Goal: Information Seeking & Learning: Learn about a topic

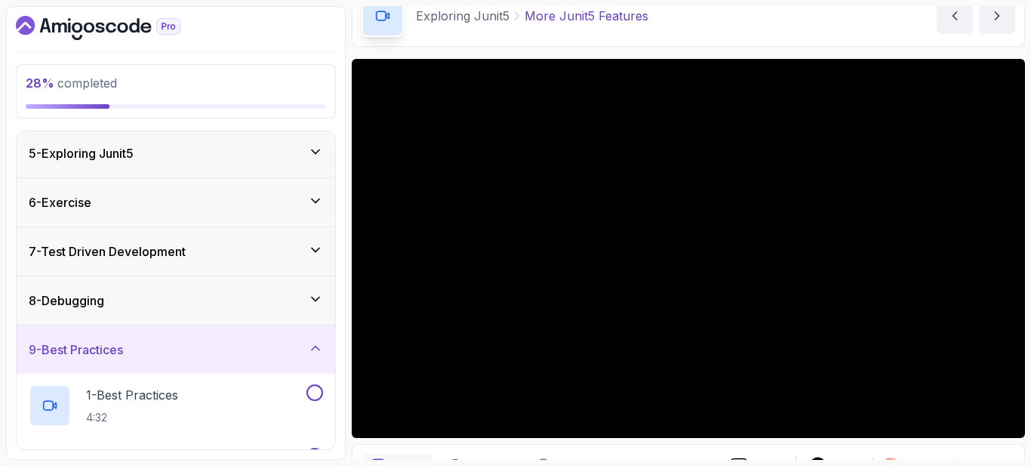
scroll to position [193, 0]
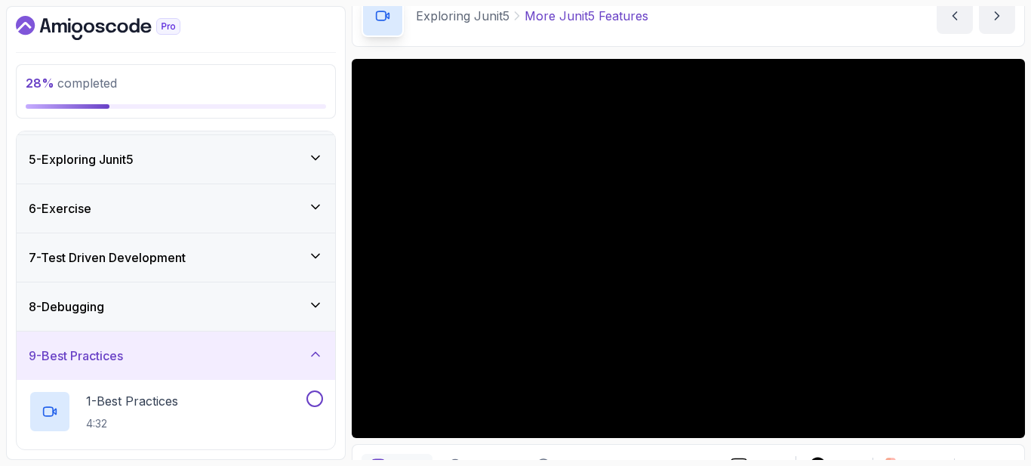
click at [203, 258] on div "7 - Test Driven Development" at bounding box center [176, 257] width 294 height 18
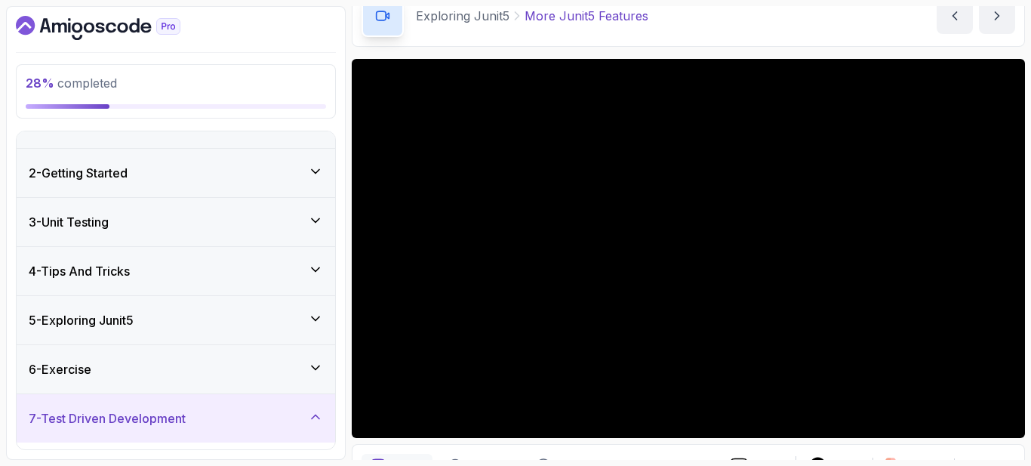
scroll to position [31, 0]
click at [199, 308] on div "5 - Exploring Junit5" at bounding box center [176, 321] width 319 height 48
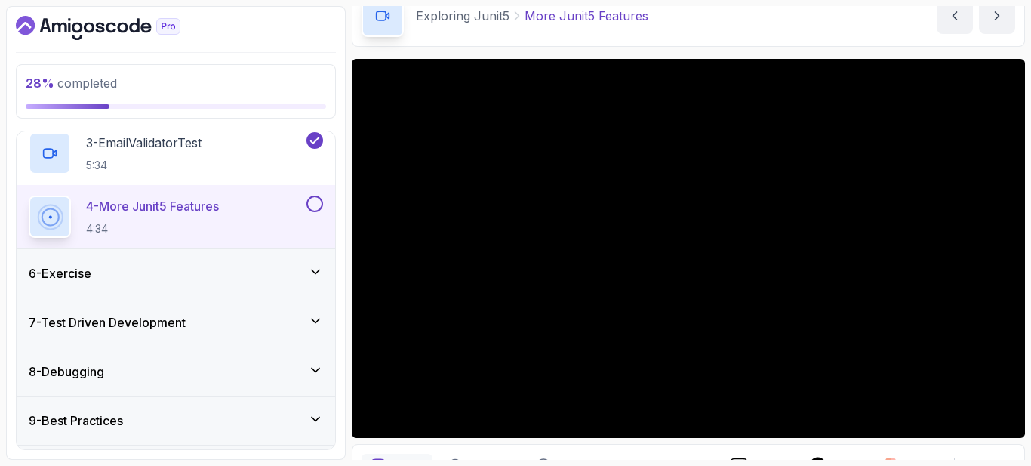
scroll to position [399, 0]
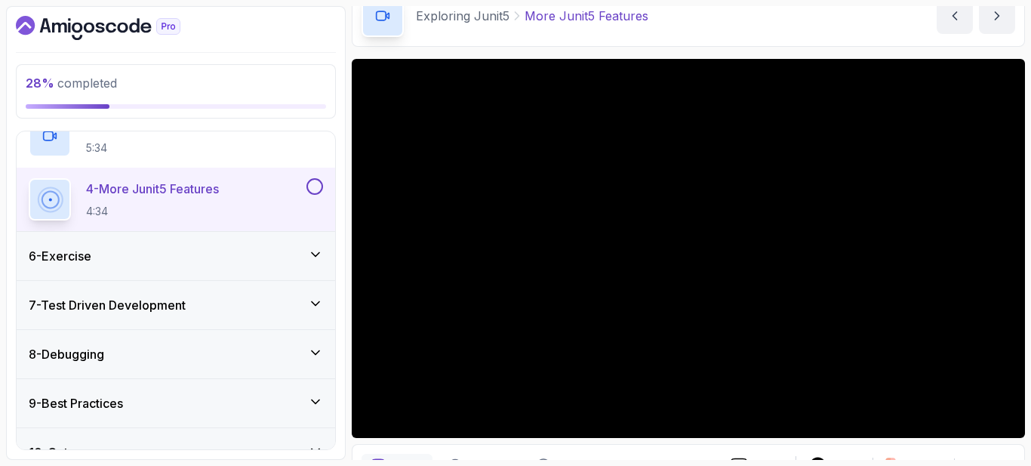
click at [316, 184] on button at bounding box center [315, 186] width 17 height 17
click at [172, 309] on h3 "7 - Test Driven Development" at bounding box center [107, 305] width 157 height 18
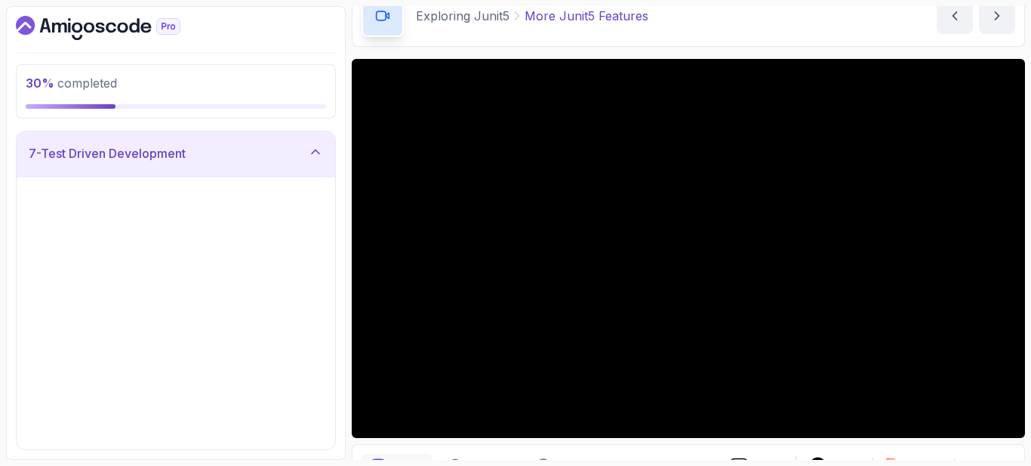
scroll to position [173, 0]
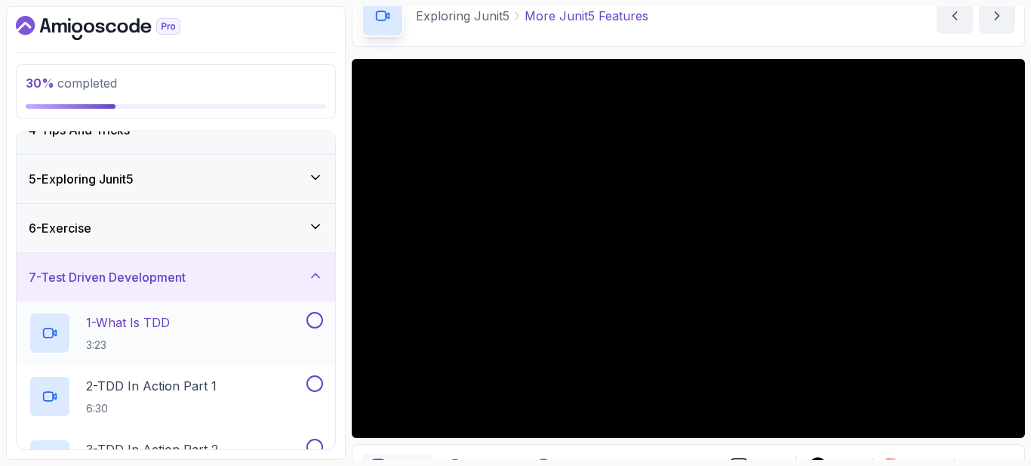
click at [149, 327] on p "1 - What Is TDD" at bounding box center [128, 322] width 84 height 18
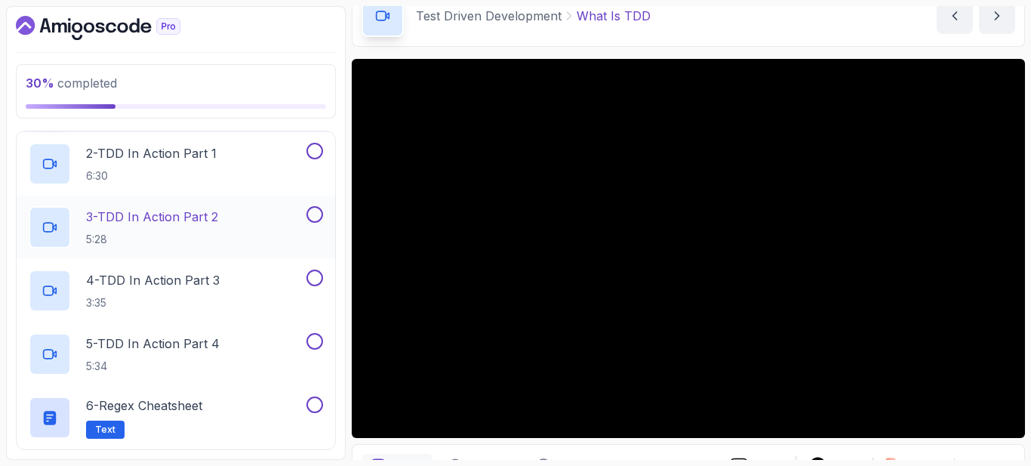
scroll to position [475, 0]
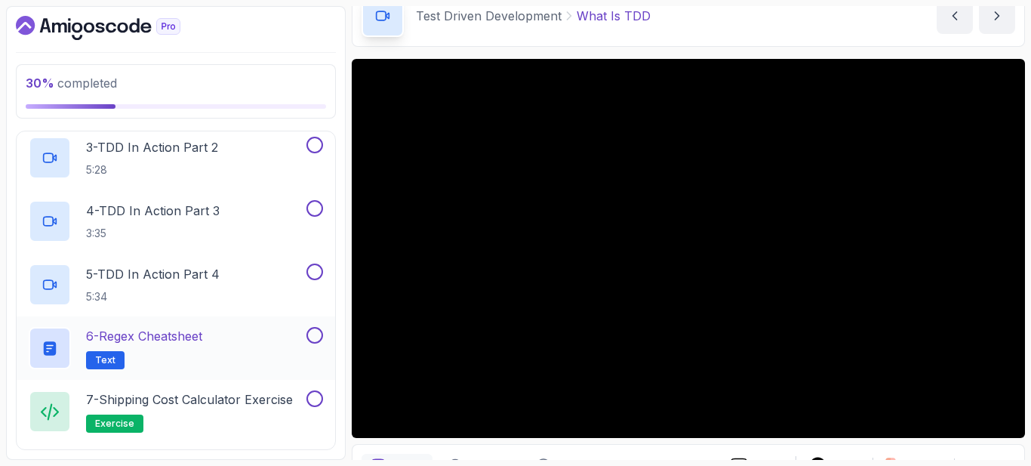
click at [111, 357] on span "Text" at bounding box center [105, 360] width 20 height 12
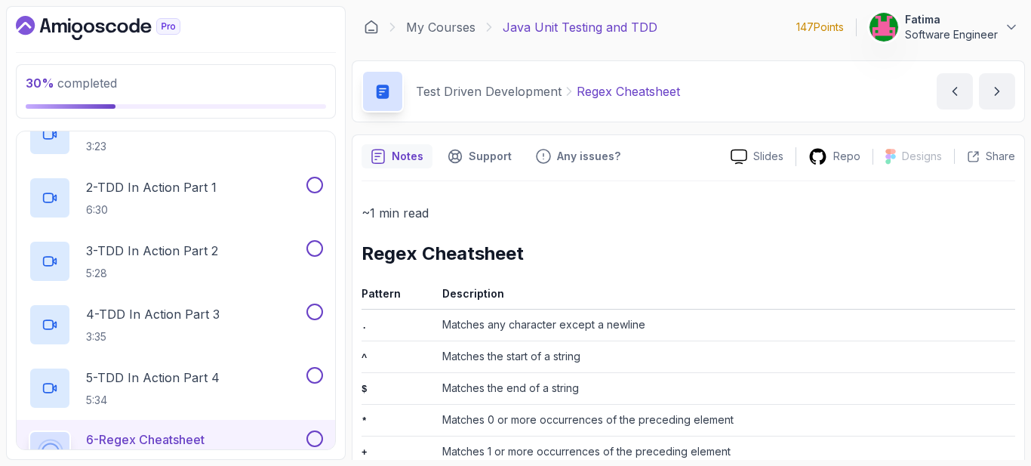
scroll to position [248, 0]
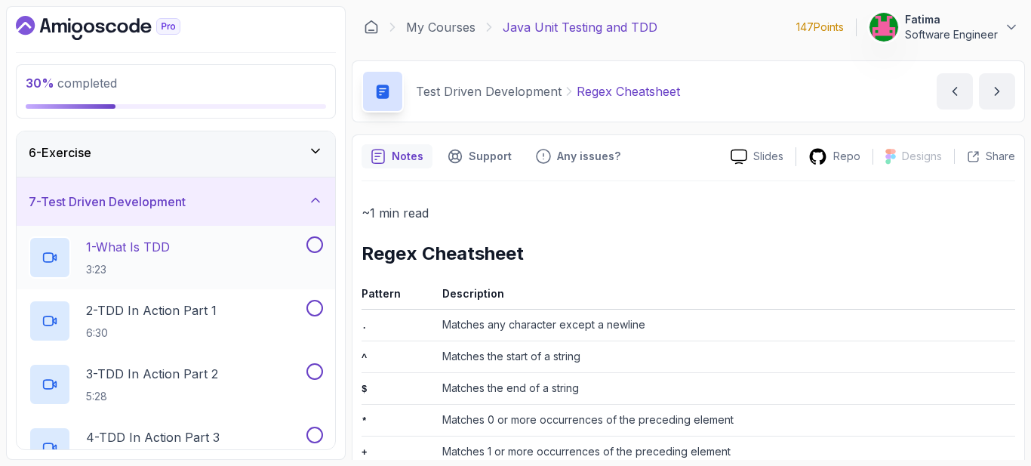
click at [266, 235] on div "1 - What Is TDD 3:23" at bounding box center [176, 257] width 319 height 63
click at [209, 251] on div "1 - What Is TDD 3:23" at bounding box center [166, 257] width 275 height 42
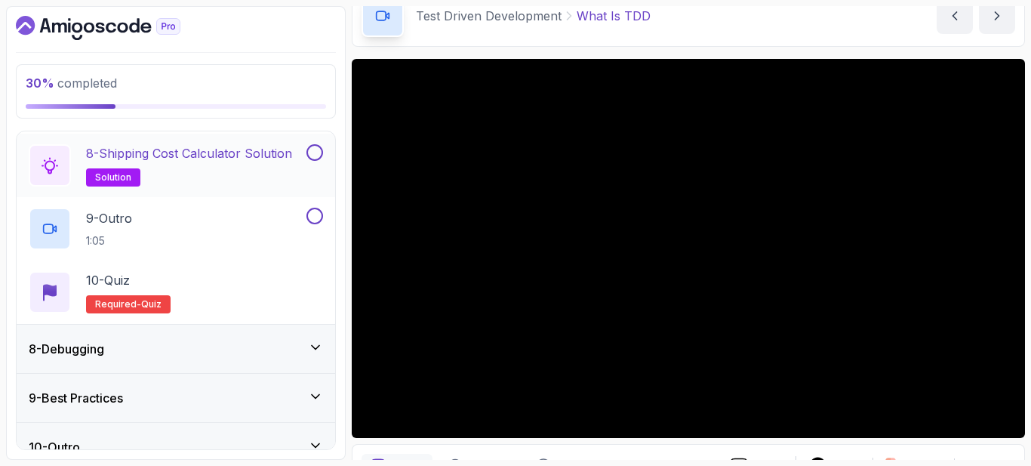
scroll to position [806, 0]
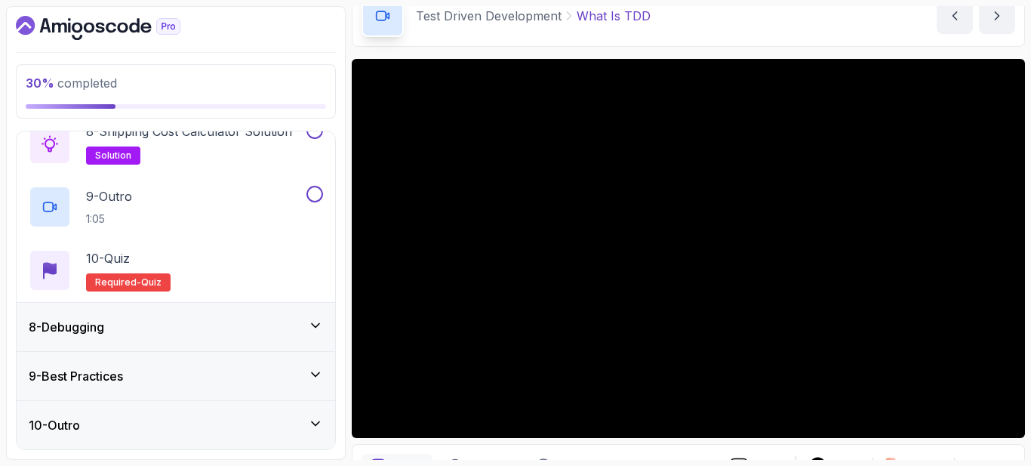
click at [312, 322] on icon at bounding box center [315, 325] width 15 height 15
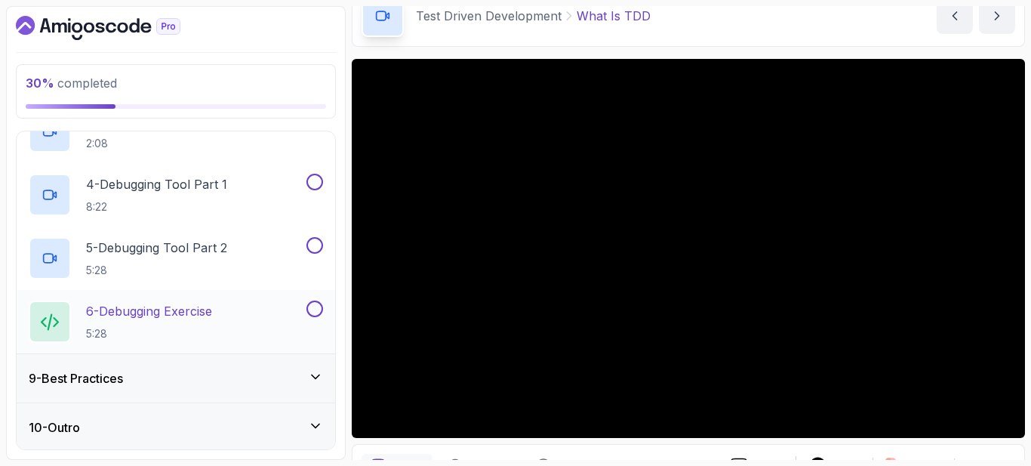
scroll to position [553, 0]
click at [217, 379] on div "9 - Best Practices" at bounding box center [176, 376] width 294 height 18
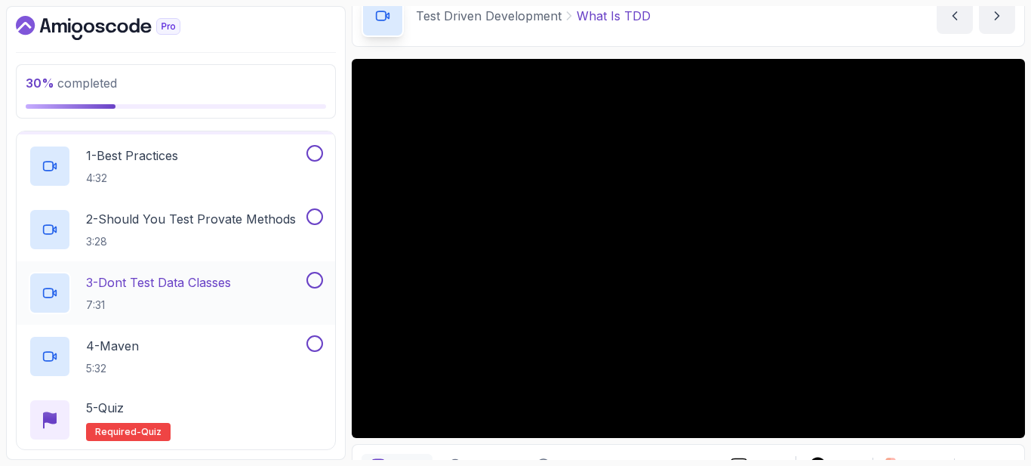
scroll to position [414, 0]
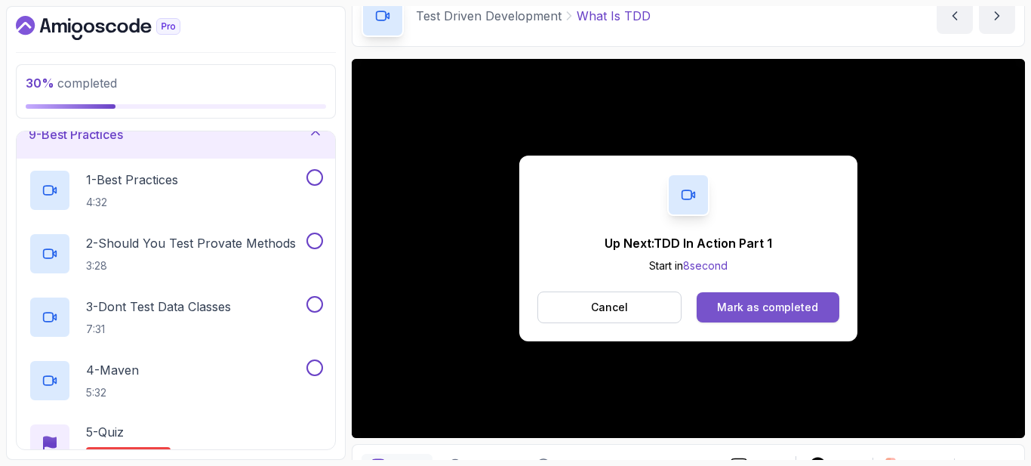
click at [726, 302] on div "Mark as completed" at bounding box center [767, 307] width 101 height 15
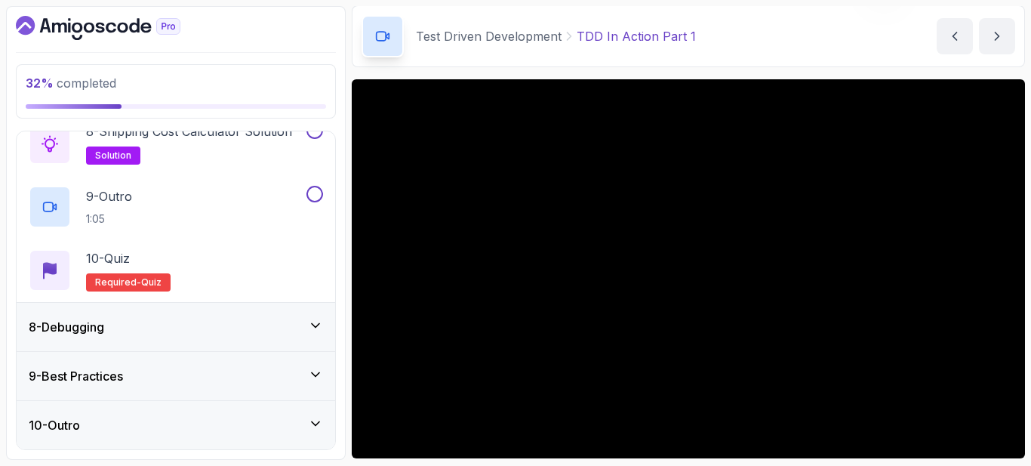
scroll to position [75, 0]
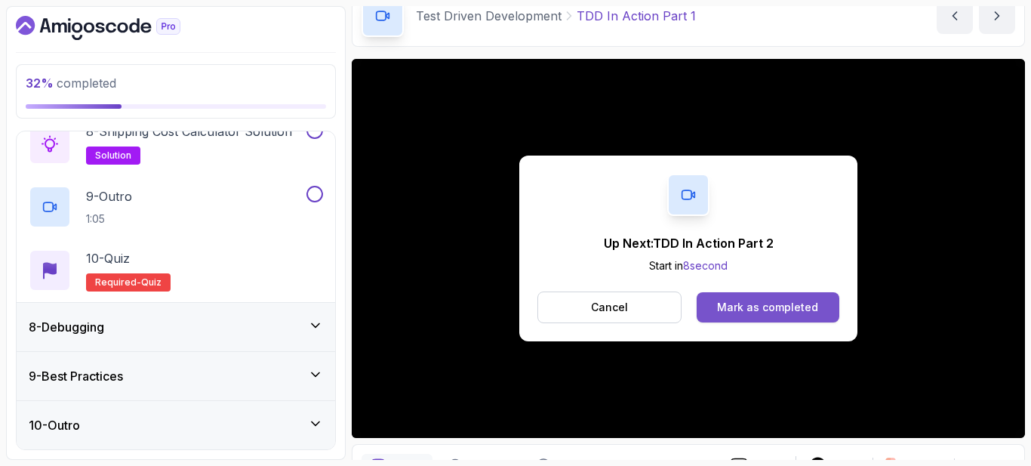
click at [762, 306] on div "Mark as completed" at bounding box center [767, 307] width 101 height 15
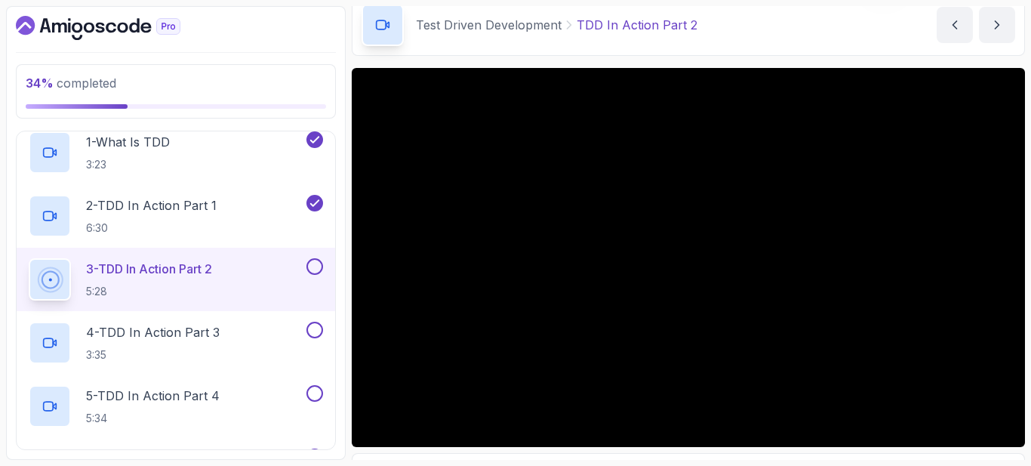
scroll to position [75, 0]
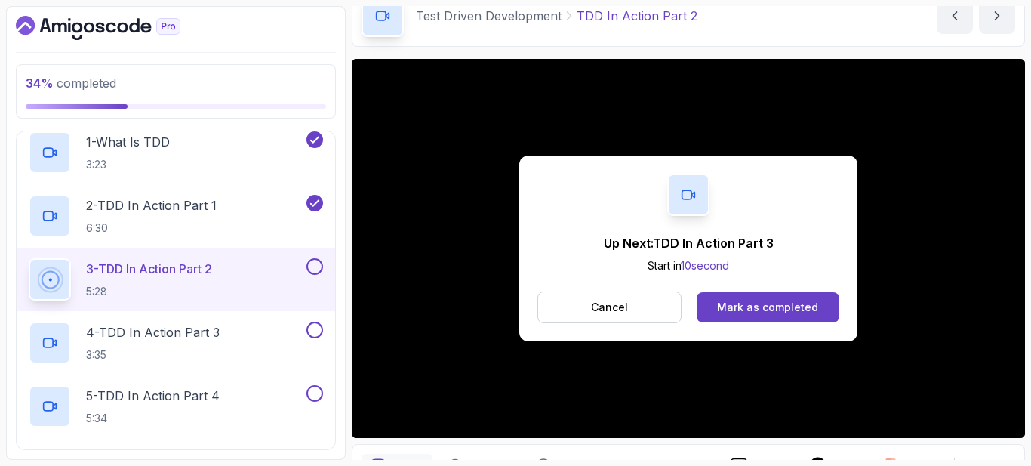
click at [740, 169] on div "Up Next: TDD In Action Part 3 Start in 10 second Cancel Mark as completed" at bounding box center [688, 249] width 338 height 186
click at [724, 302] on div "Mark as completed" at bounding box center [767, 307] width 101 height 15
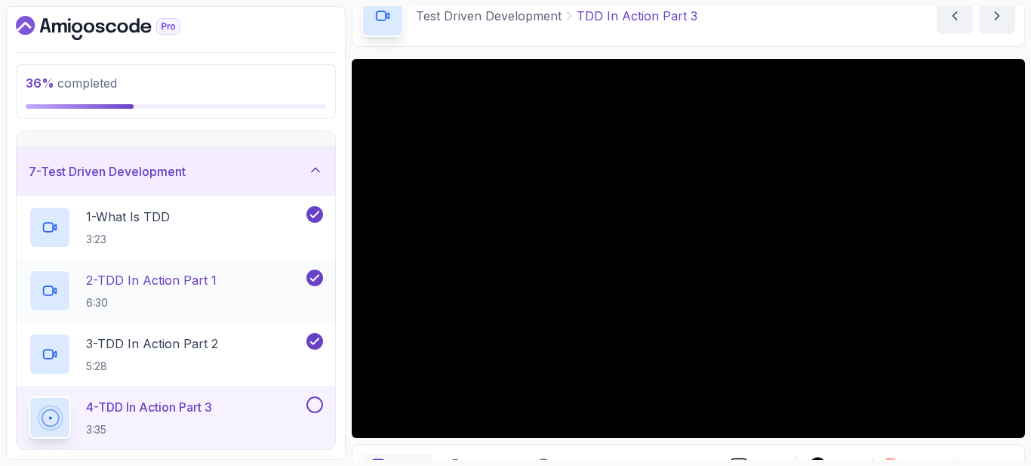
scroll to position [278, 0]
click at [266, 286] on div "2 - TDD In Action Part 1 6:30" at bounding box center [166, 291] width 275 height 42
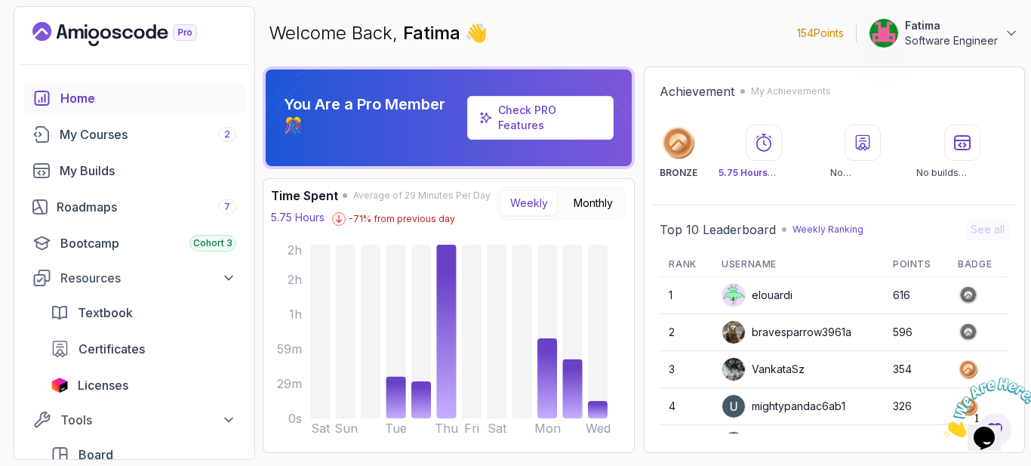
click at [636, 23] on div "Welcome Back, [PERSON_NAME] 👋 154 Points Fatima Software Engineer" at bounding box center [644, 33] width 763 height 54
click at [137, 41] on icon "Landing page" at bounding box center [114, 34] width 165 height 24
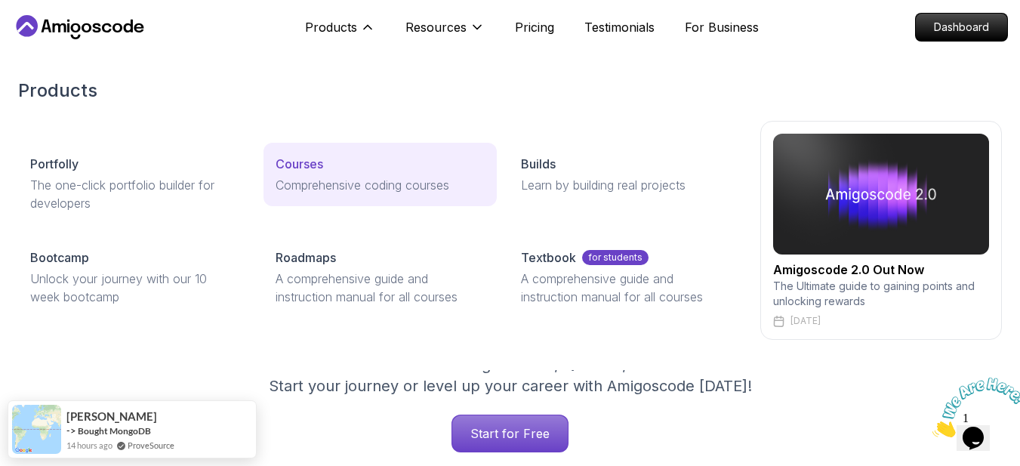
click at [298, 168] on p "Courses" at bounding box center [300, 164] width 48 height 18
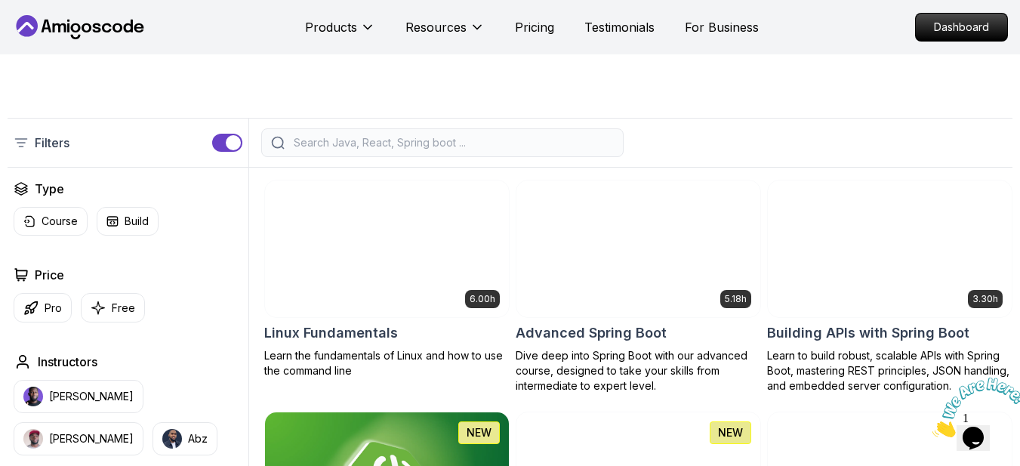
scroll to position [226, 0]
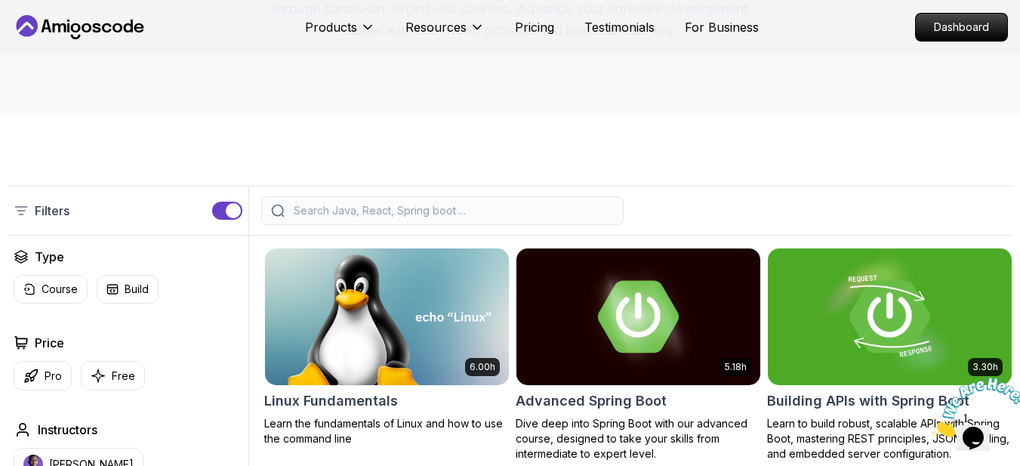
click at [294, 222] on div "Filters" at bounding box center [510, 211] width 1005 height 50
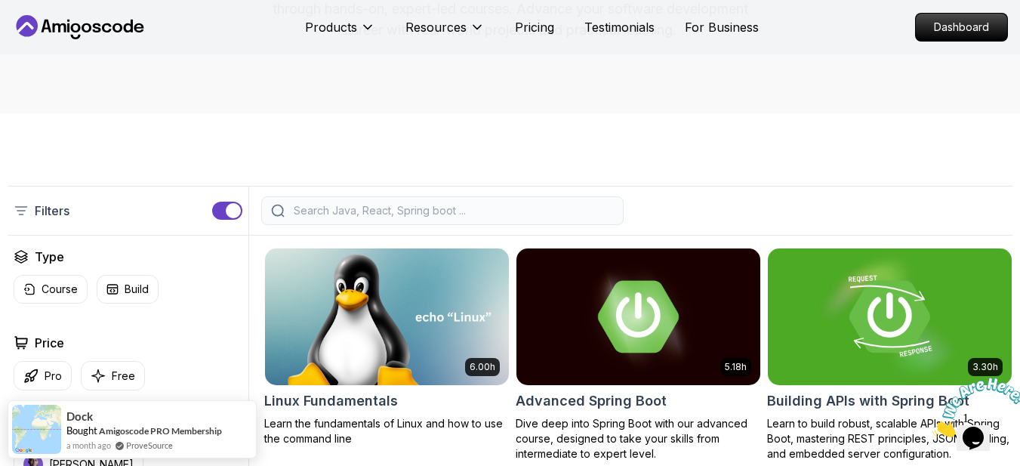
click at [309, 218] on input "search" at bounding box center [452, 210] width 323 height 15
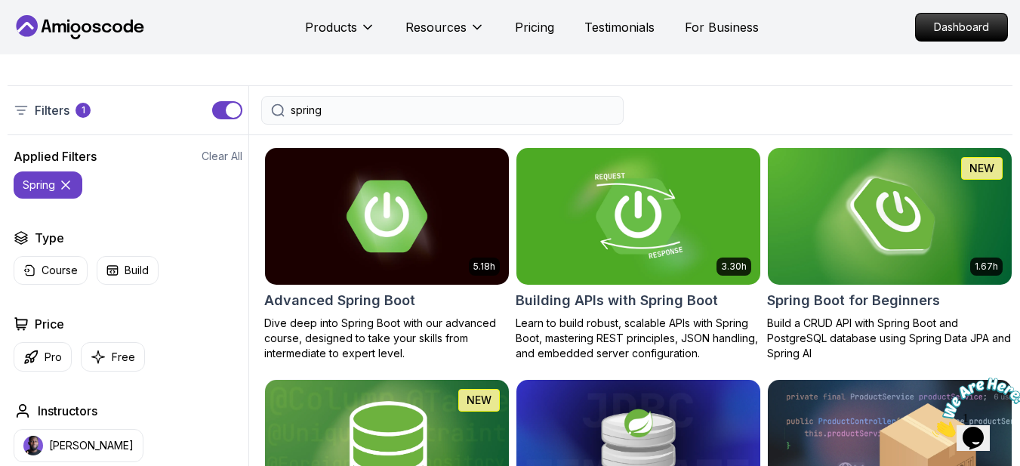
scroll to position [302, 0]
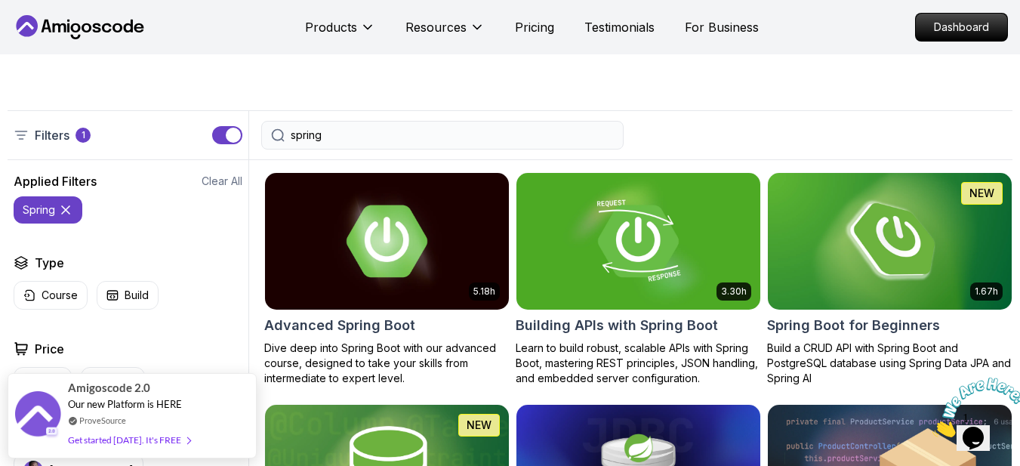
type input "spring"
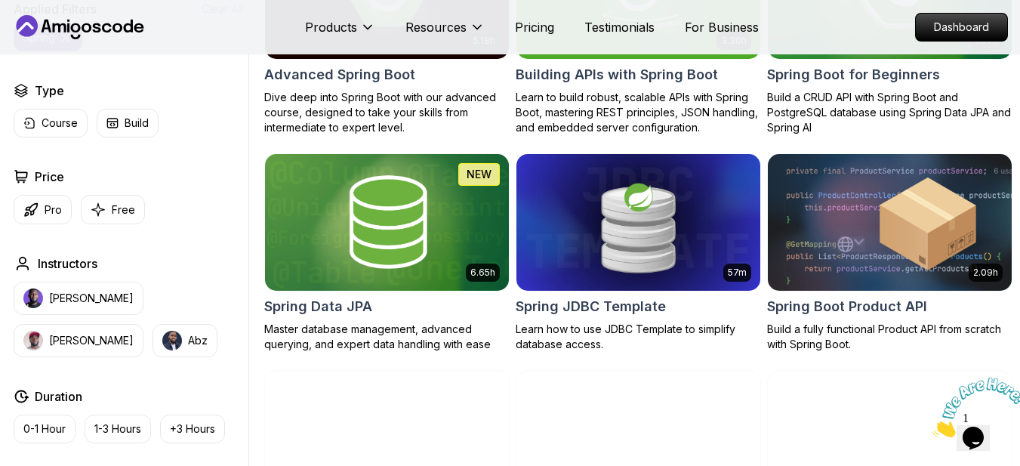
scroll to position [528, 0]
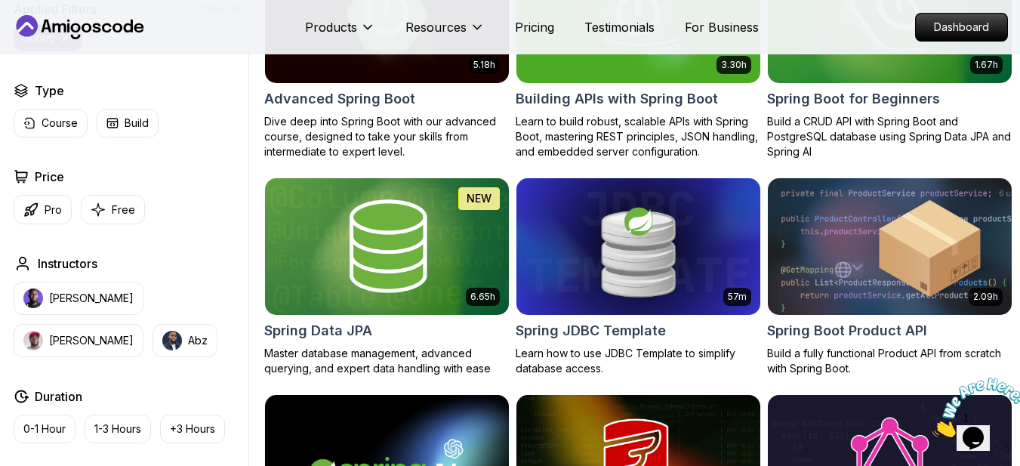
click at [877, 258] on img at bounding box center [890, 245] width 256 height 143
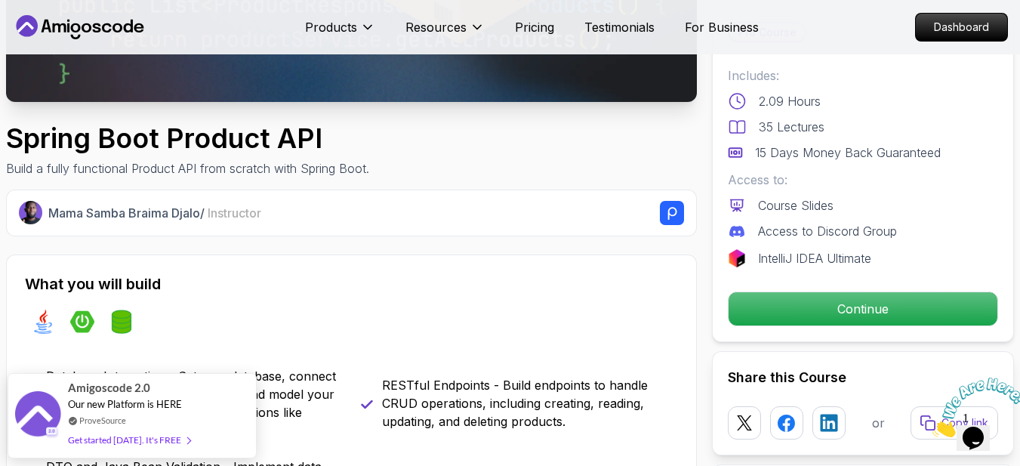
scroll to position [453, 0]
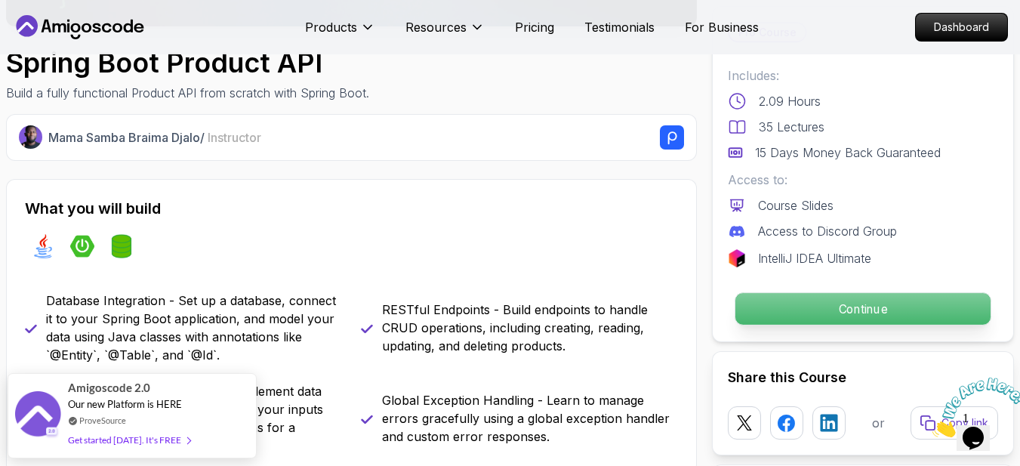
click at [936, 307] on p "Continue" at bounding box center [862, 309] width 255 height 32
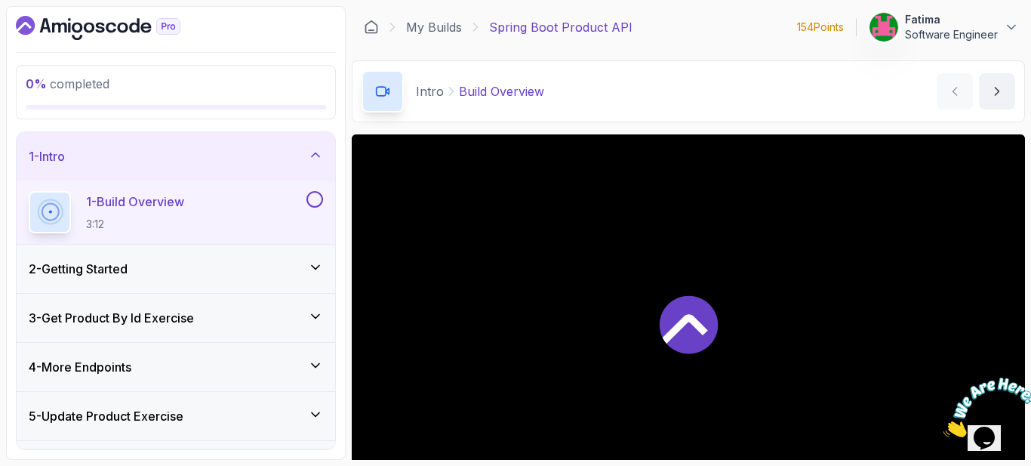
click at [944, 427] on icon "Close" at bounding box center [944, 433] width 0 height 13
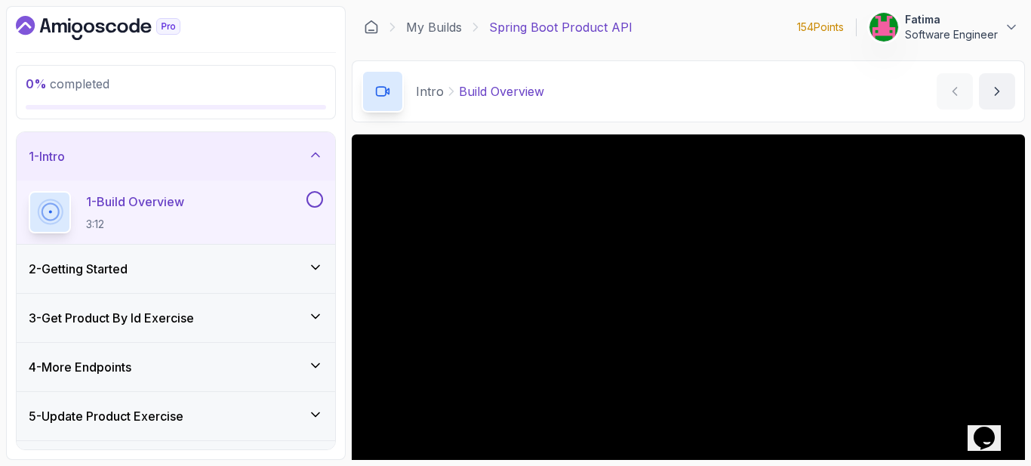
click at [250, 264] on div "2 - Getting Started" at bounding box center [176, 269] width 294 height 18
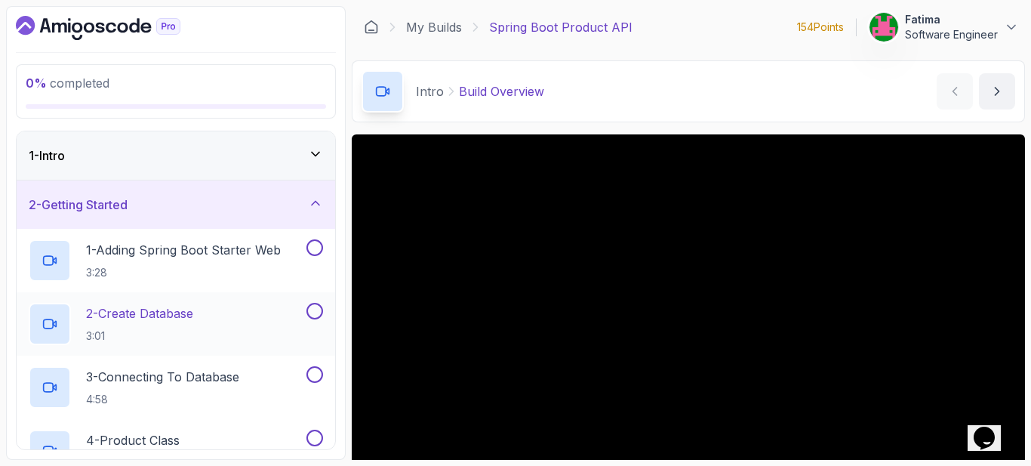
scroll to position [75, 0]
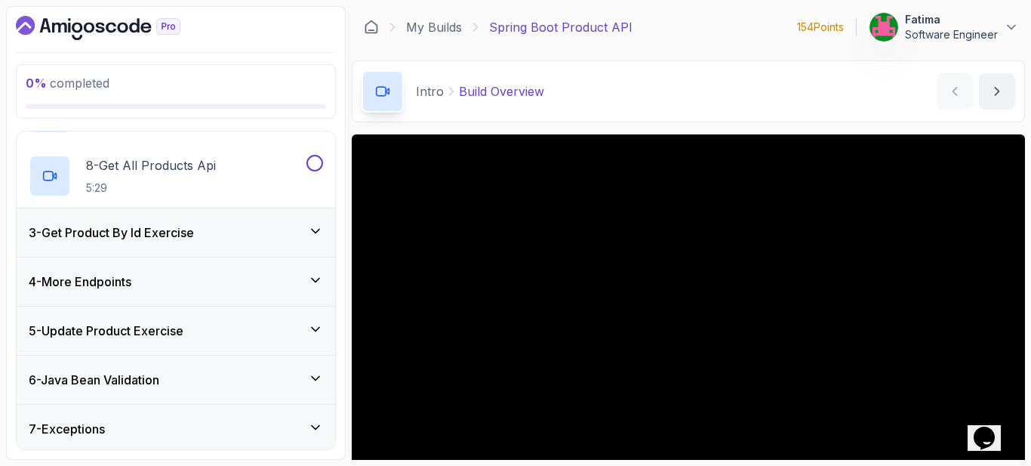
click at [259, 243] on div "3 - Get Product By Id Exercise" at bounding box center [176, 232] width 319 height 48
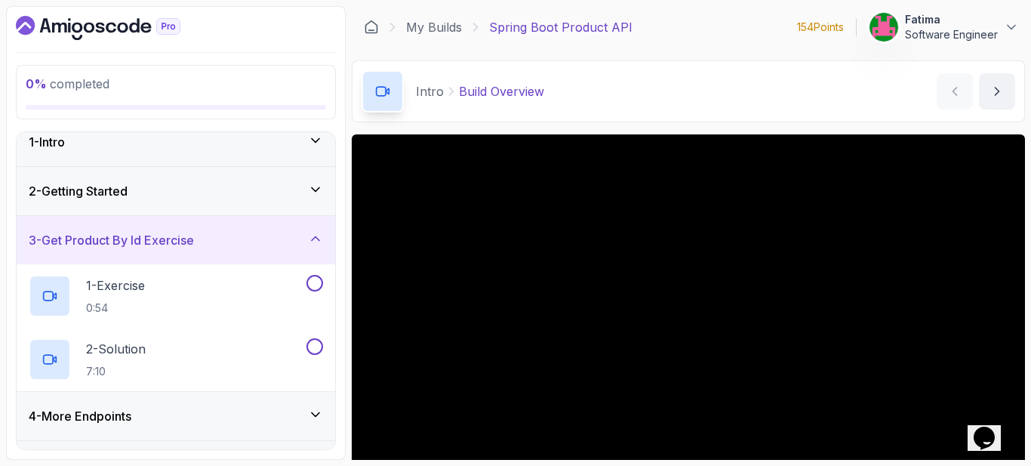
scroll to position [0, 0]
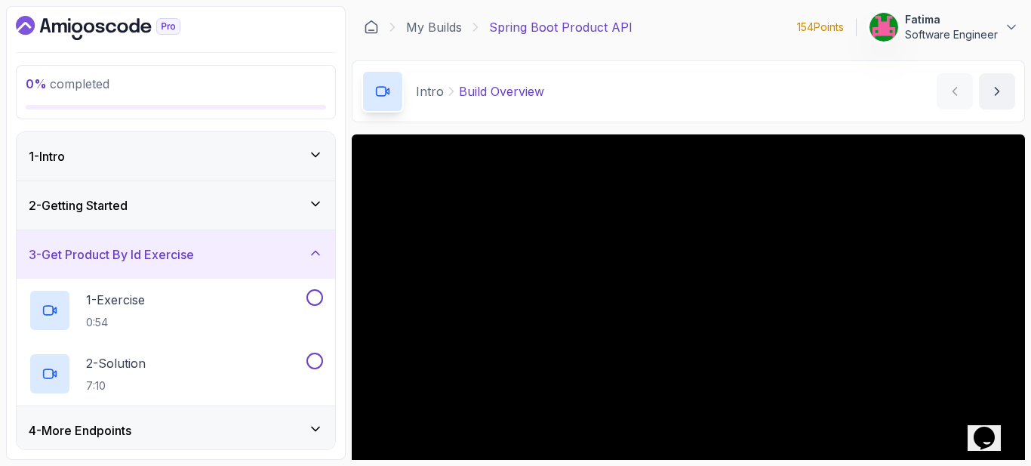
click at [225, 256] on div "3 - Get Product By Id Exercise" at bounding box center [176, 254] width 294 height 18
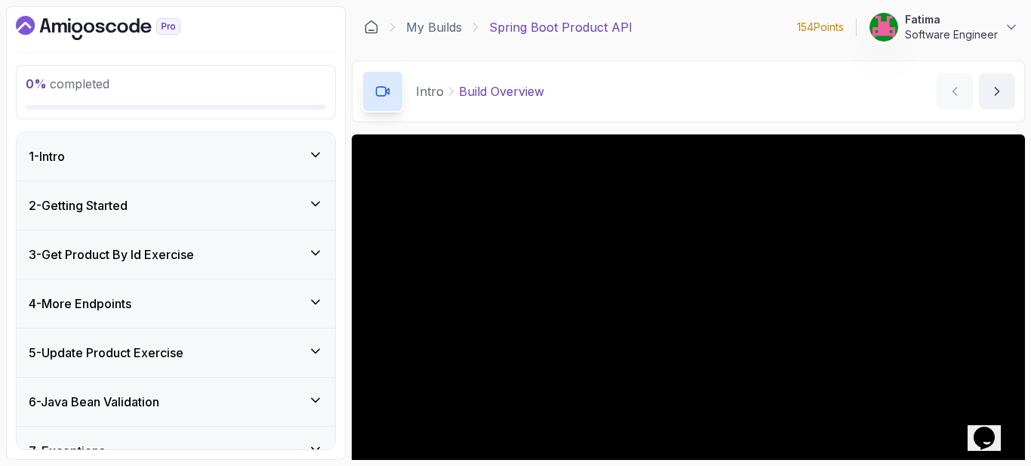
click at [189, 291] on div "4 - More Endpoints" at bounding box center [176, 303] width 319 height 48
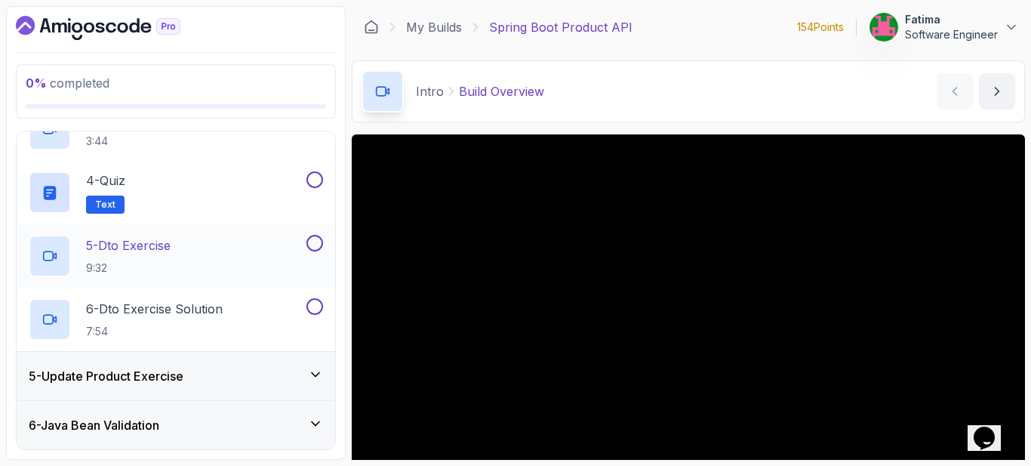
scroll to position [377, 0]
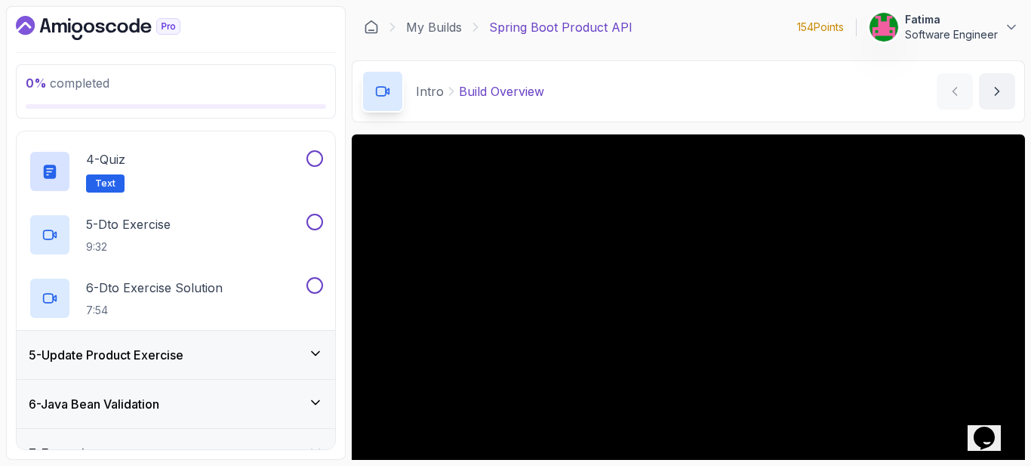
click at [200, 352] on div "5 - Update Product Exercise" at bounding box center [176, 355] width 294 height 18
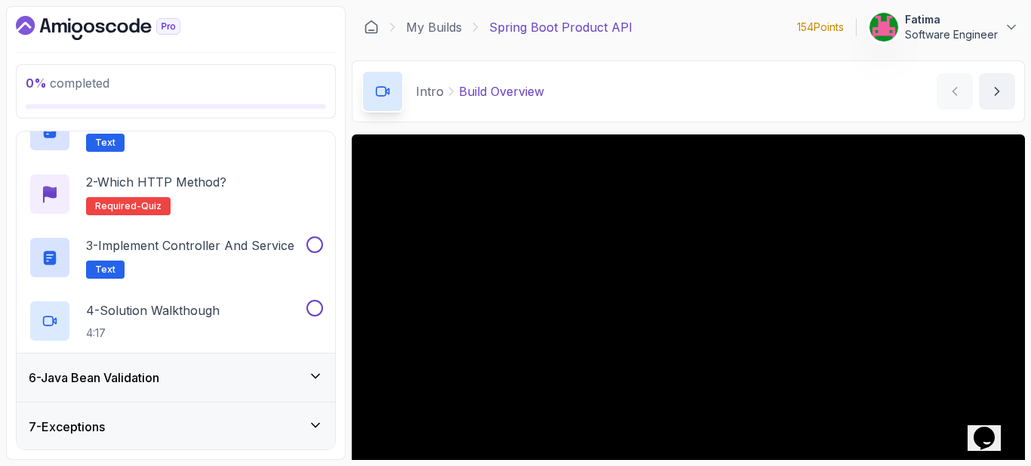
scroll to position [301, 0]
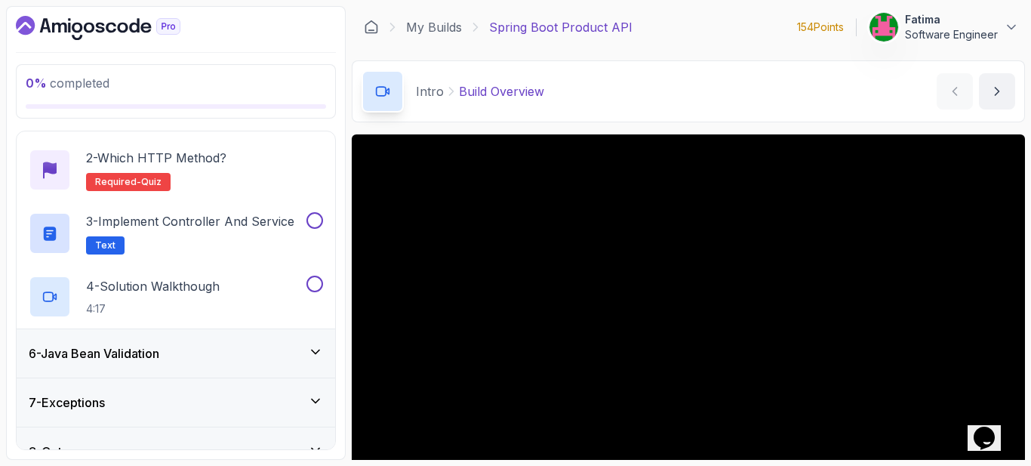
click at [215, 342] on div "6 - Java Bean Validation" at bounding box center [176, 353] width 319 height 48
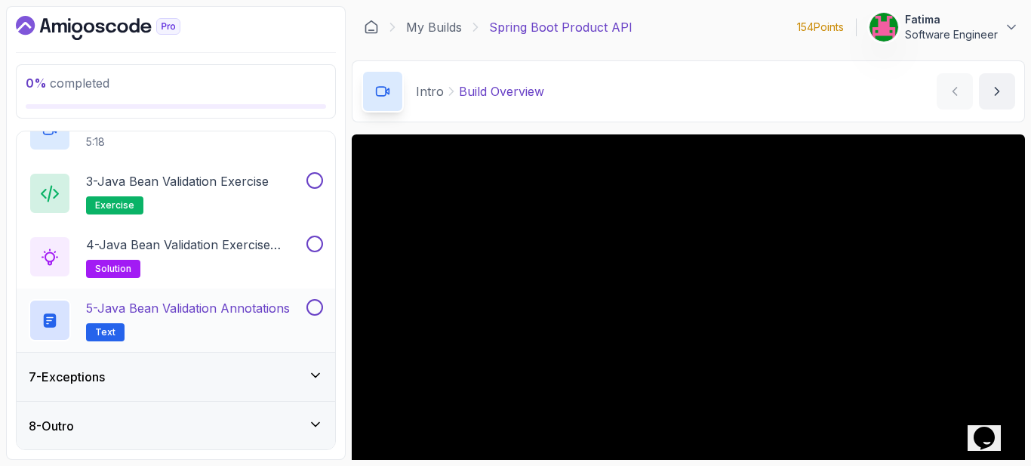
scroll to position [391, 0]
click at [206, 367] on div "7 - Exceptions" at bounding box center [176, 376] width 294 height 18
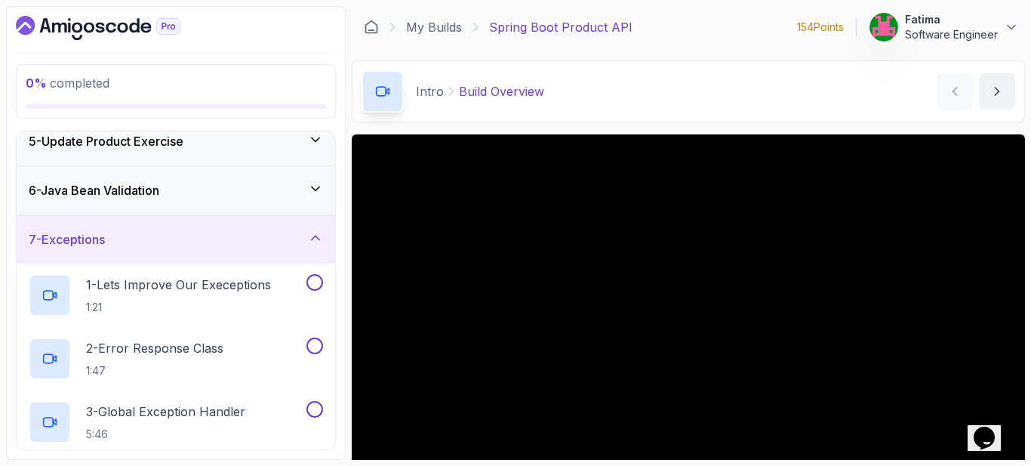
scroll to position [153, 0]
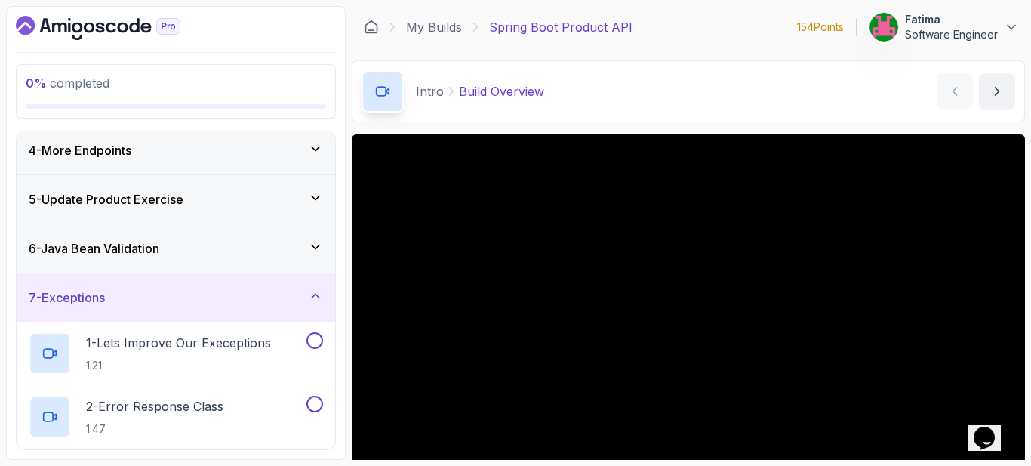
click at [223, 312] on div "7 - Exceptions" at bounding box center [176, 297] width 319 height 48
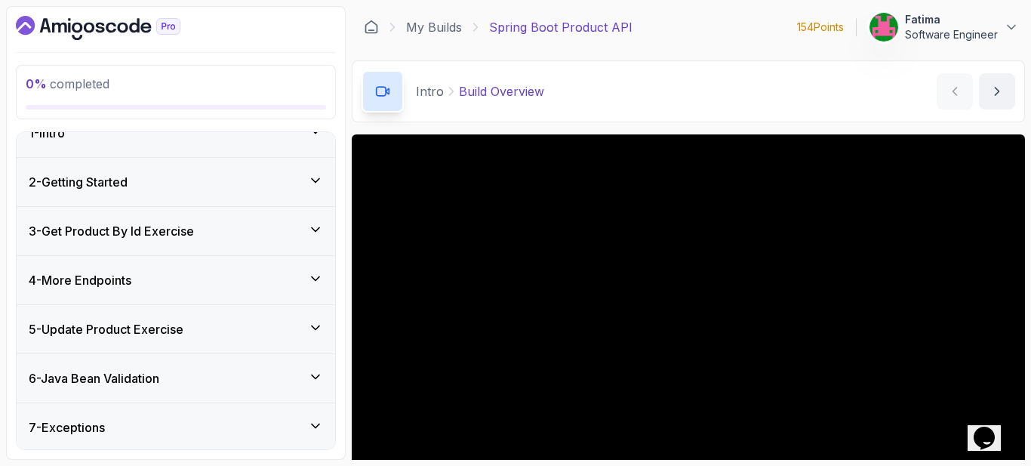
scroll to position [0, 0]
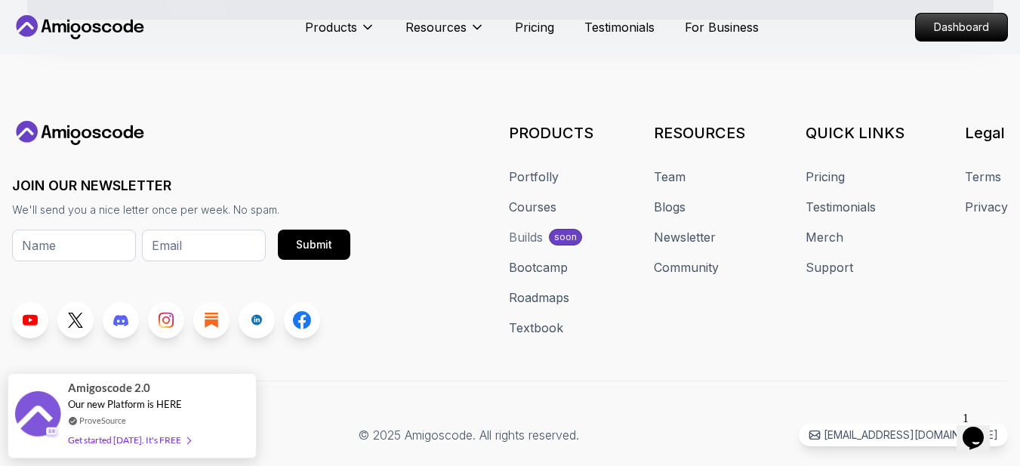
scroll to position [4759, 0]
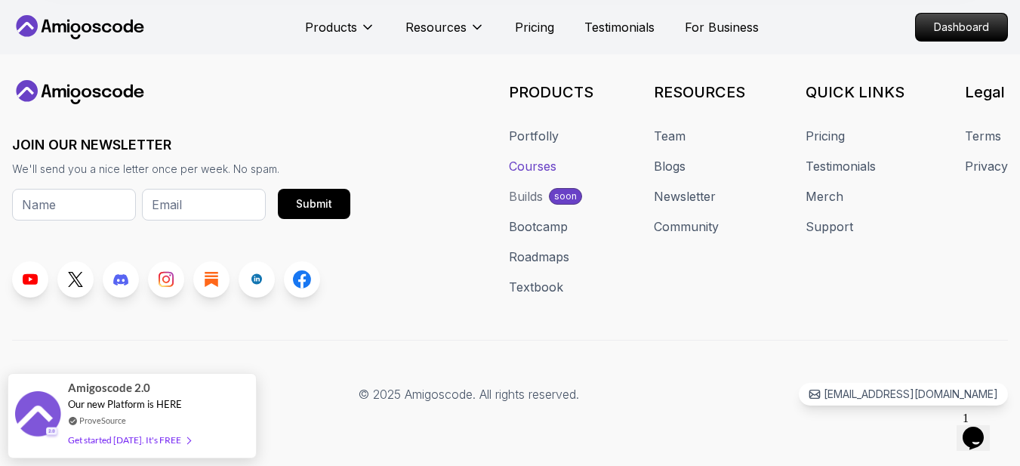
click at [527, 171] on link "Courses" at bounding box center [533, 166] width 48 height 18
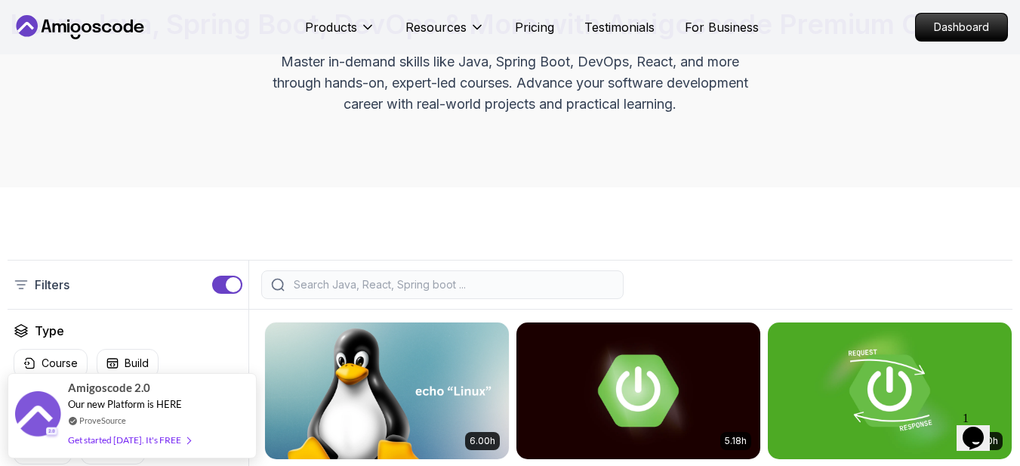
scroll to position [151, 0]
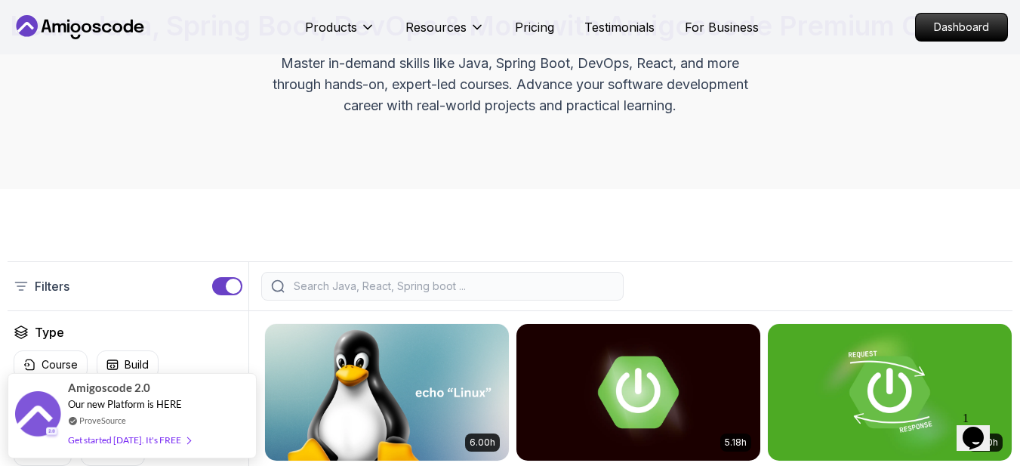
click at [557, 294] on input "search" at bounding box center [452, 286] width 323 height 15
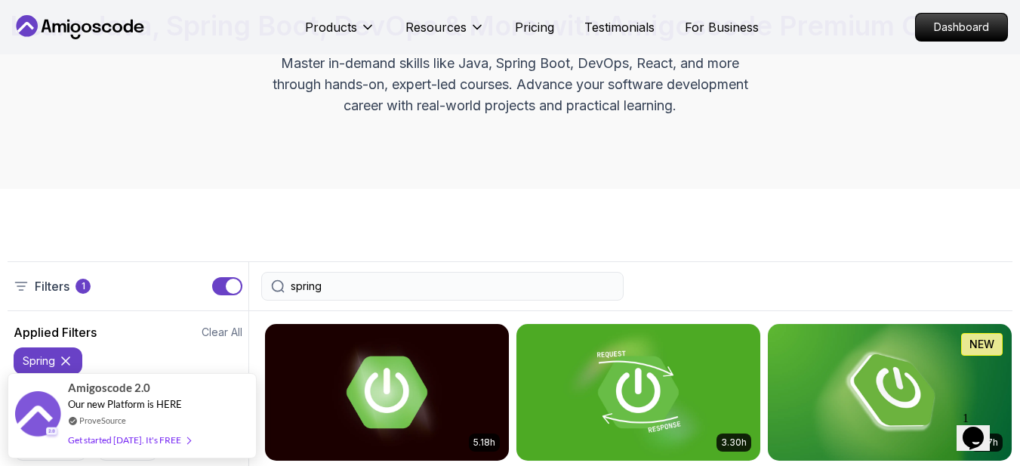
type input "spring"
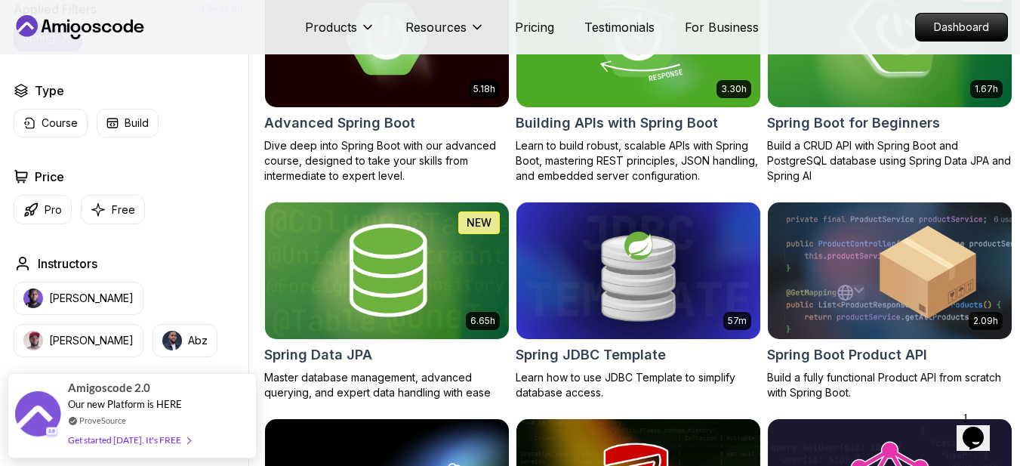
scroll to position [528, 0]
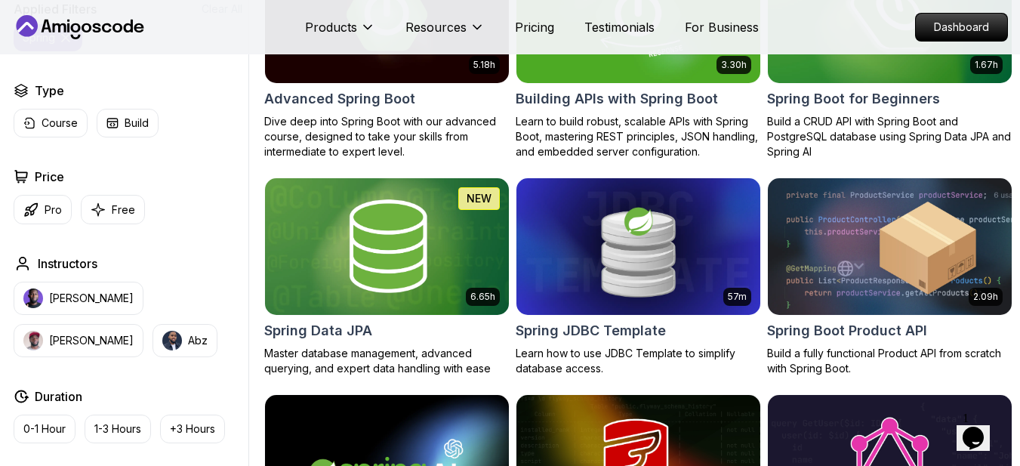
click at [590, 86] on img at bounding box center [638, 14] width 256 height 143
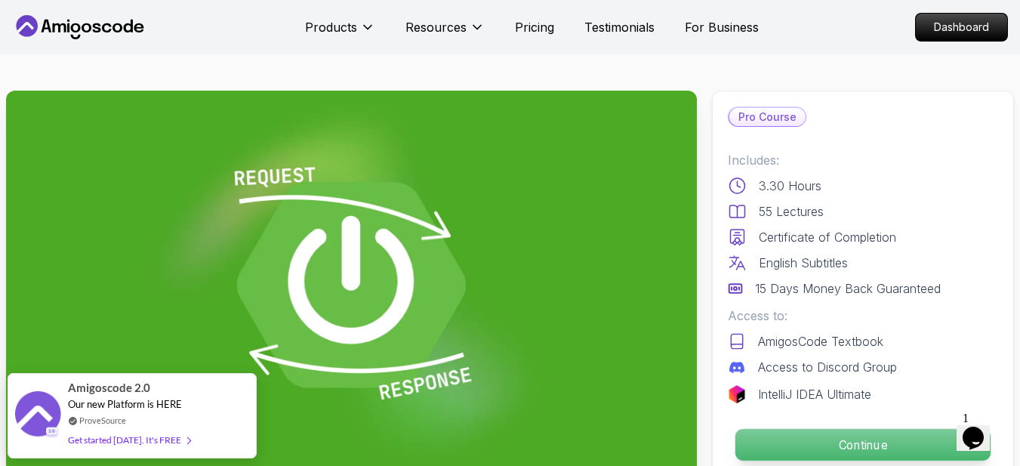
click at [860, 452] on p "Continue" at bounding box center [862, 445] width 255 height 32
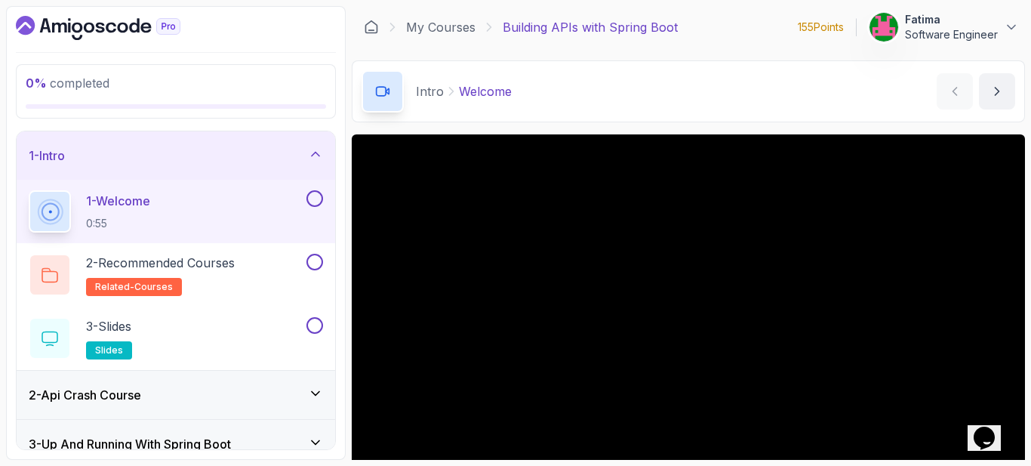
click at [318, 162] on div "1 - Intro" at bounding box center [176, 155] width 294 height 18
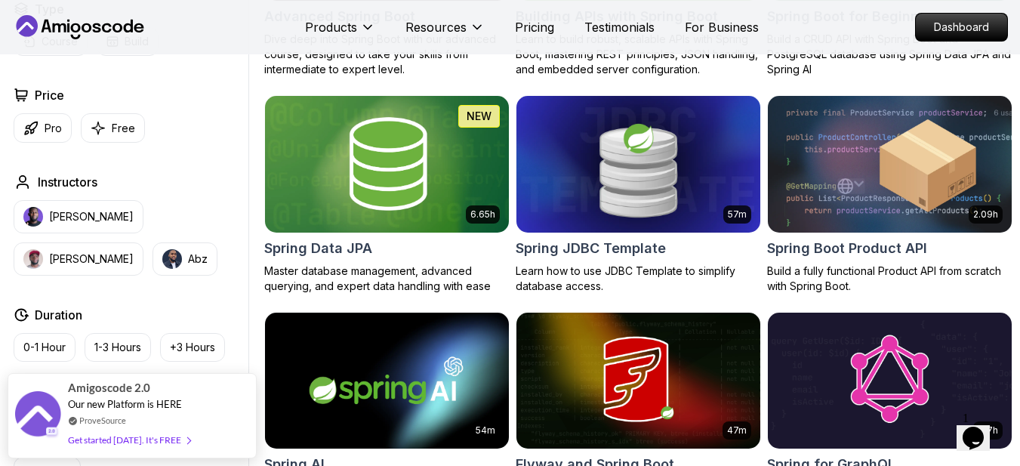
scroll to position [453, 0]
